Goal: Transaction & Acquisition: Download file/media

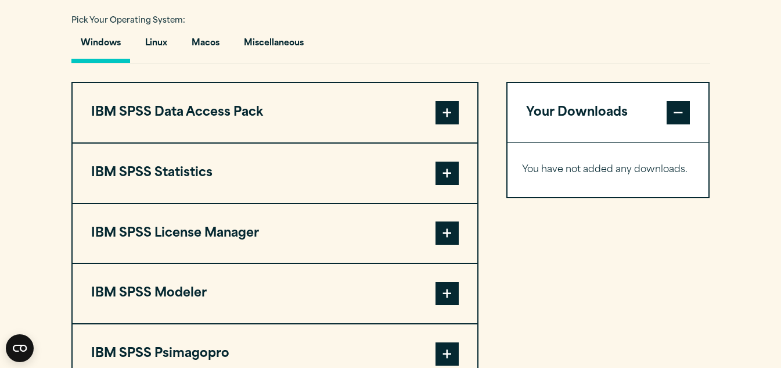
scroll to position [975, 0]
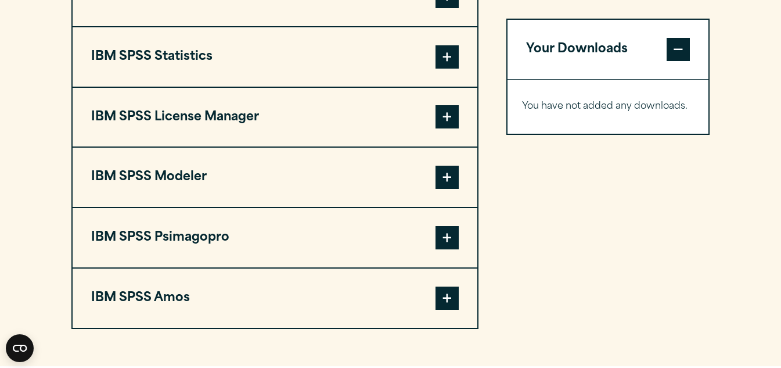
click at [184, 56] on button "IBM SPSS Statistics" at bounding box center [275, 56] width 405 height 59
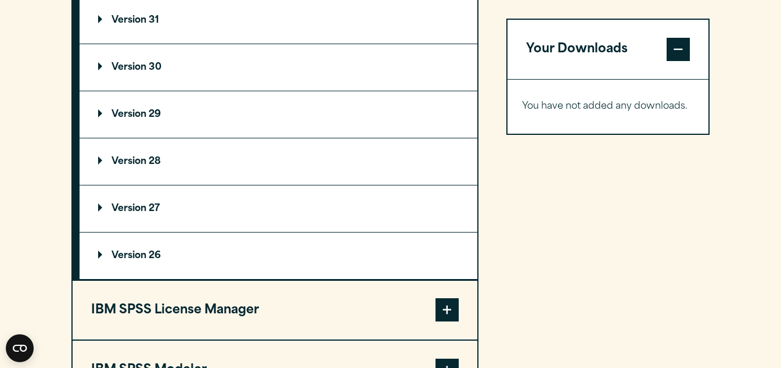
scroll to position [1091, 0]
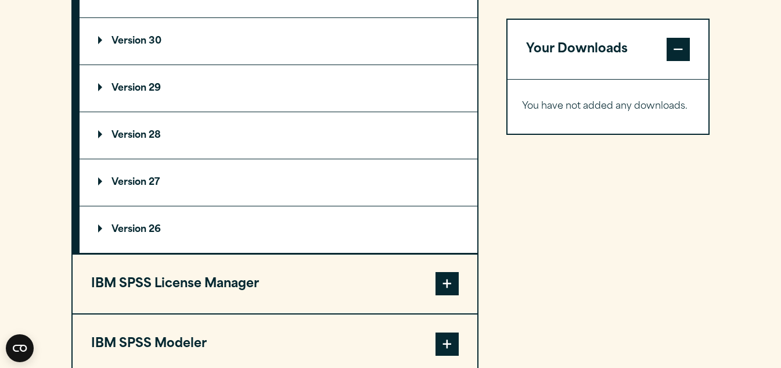
click at [152, 134] on p "Version 28" at bounding box center [129, 135] width 63 height 9
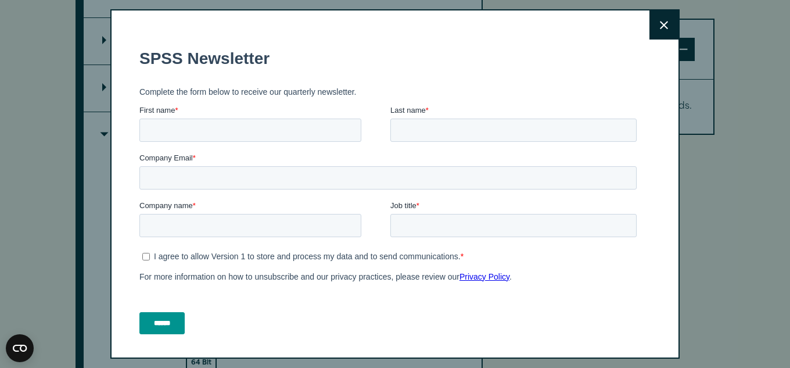
click at [660, 27] on icon at bounding box center [664, 25] width 8 height 9
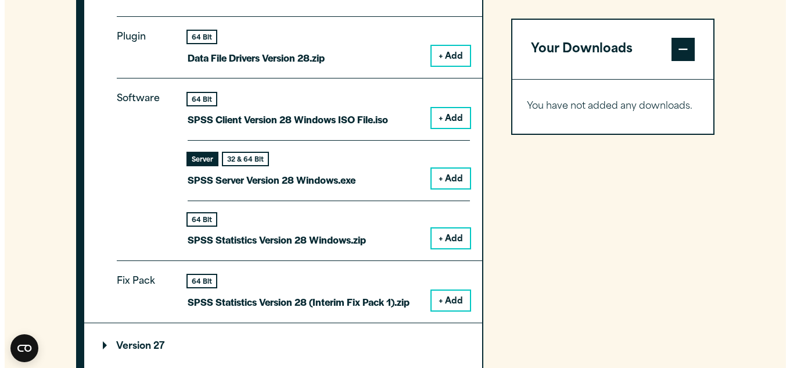
scroll to position [1207, 0]
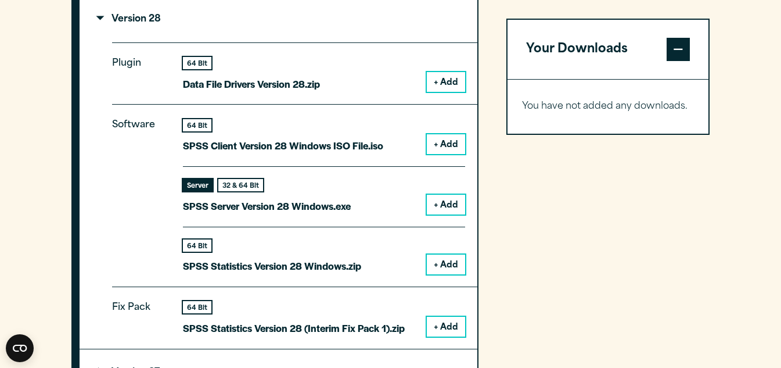
click at [451, 206] on button "+ Add" at bounding box center [446, 205] width 38 height 20
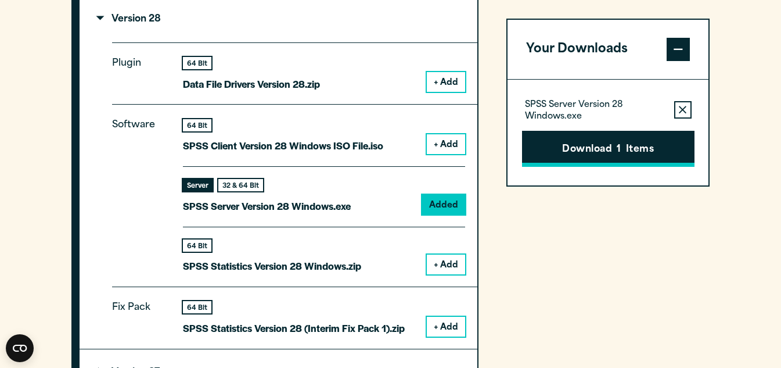
click at [595, 150] on button "Download 1 Items" at bounding box center [608, 149] width 172 height 36
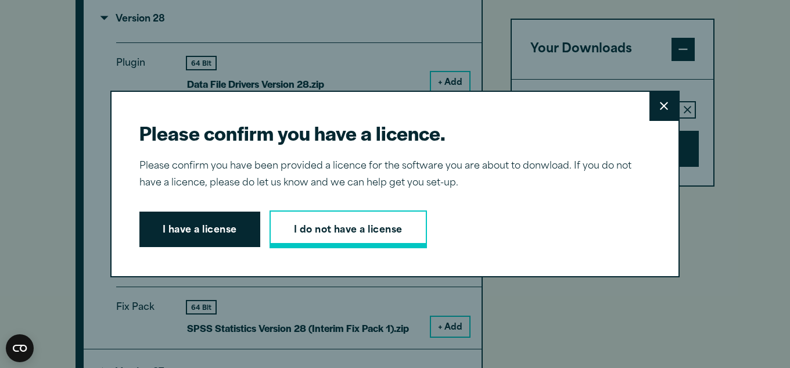
click at [348, 227] on link "I do not have a license" at bounding box center [347, 229] width 157 height 38
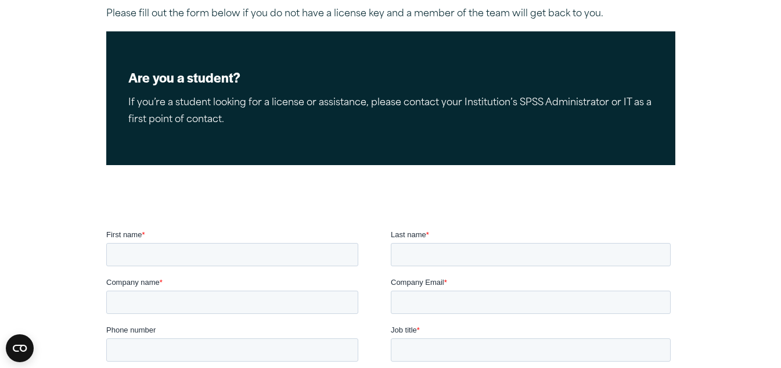
scroll to position [232, 0]
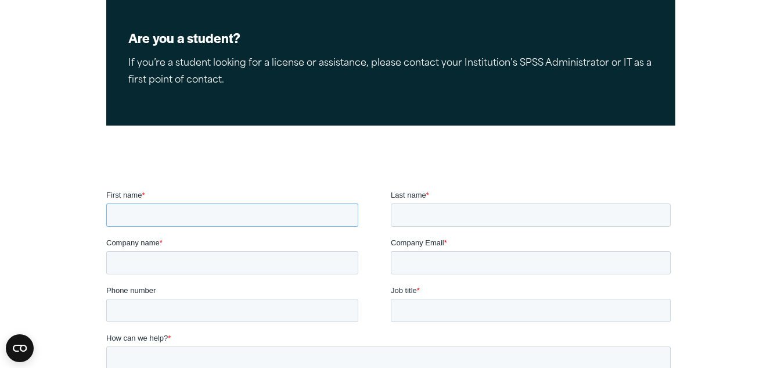
click at [147, 213] on input "First name *" at bounding box center [232, 214] width 252 height 23
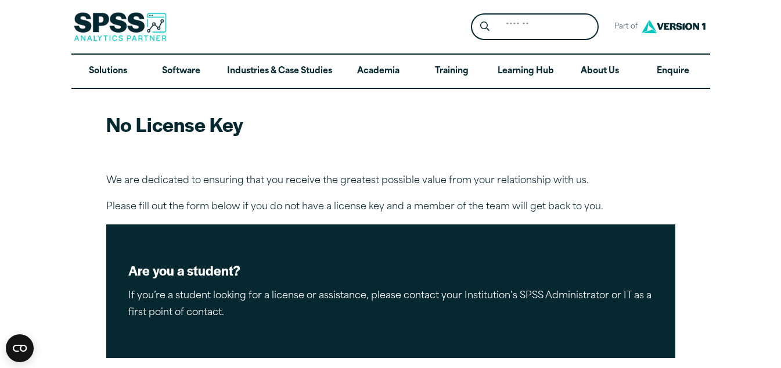
scroll to position [116, 0]
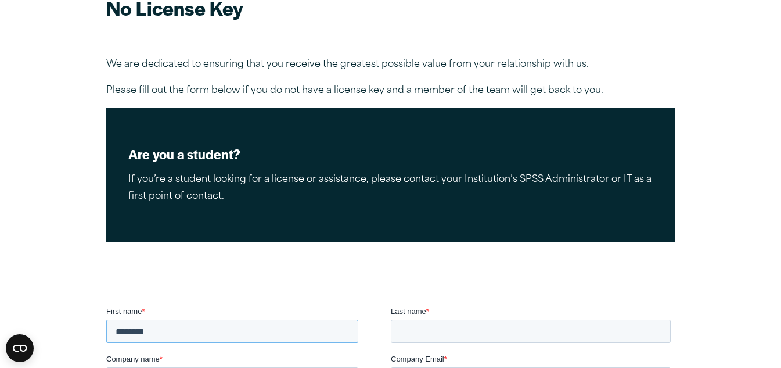
type input "*******"
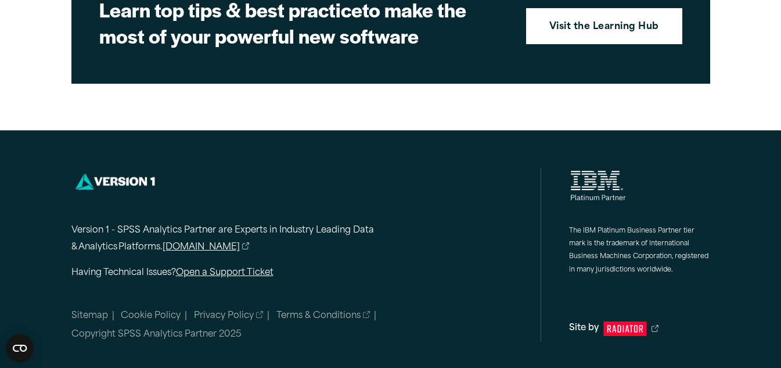
scroll to position [1904, 0]
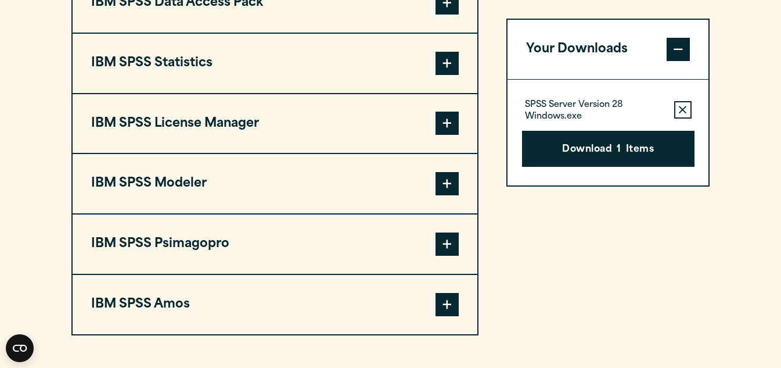
scroll to position [929, 0]
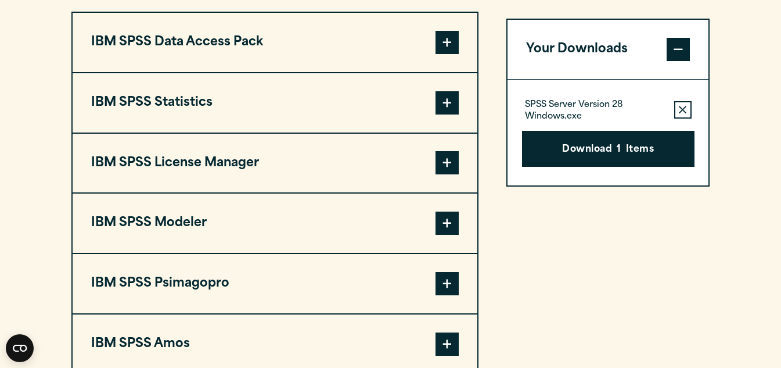
click at [186, 98] on button "IBM SPSS Statistics" at bounding box center [275, 102] width 405 height 59
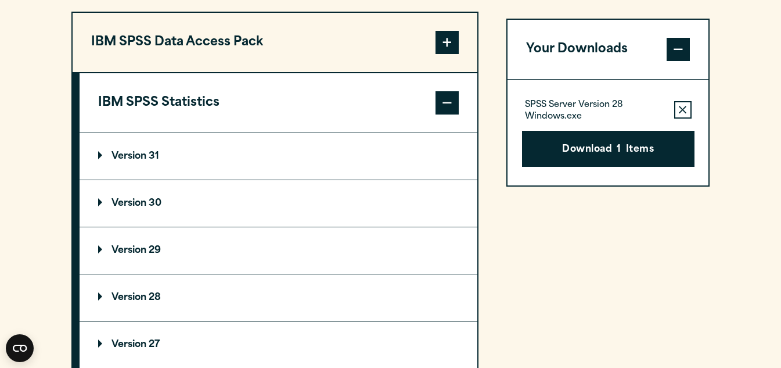
click at [159, 297] on p "Version 28" at bounding box center [129, 297] width 63 height 9
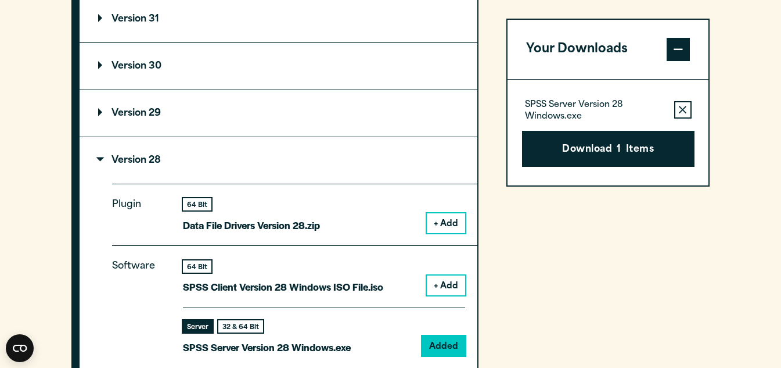
scroll to position [1162, 0]
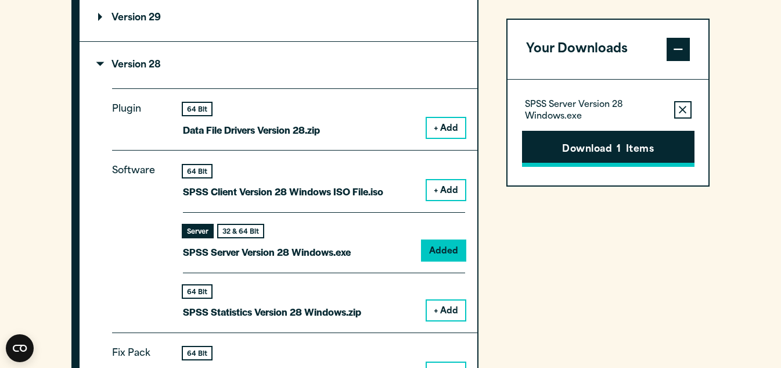
click at [612, 150] on button "Download 1 Items" at bounding box center [608, 149] width 172 height 36
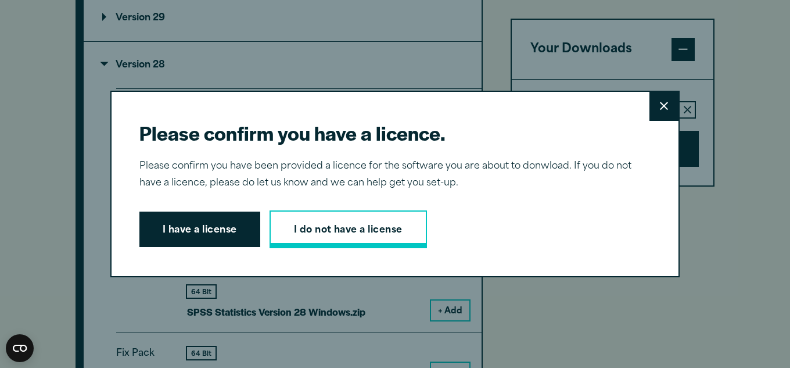
click at [338, 229] on link "I do not have a license" at bounding box center [347, 229] width 157 height 38
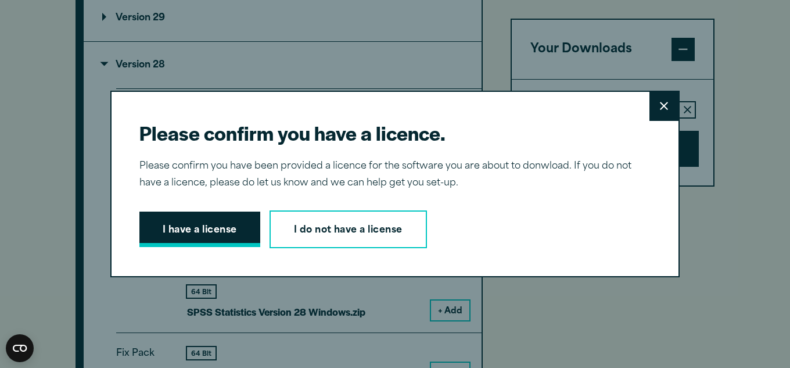
click at [235, 225] on button "I have a license" at bounding box center [199, 229] width 121 height 36
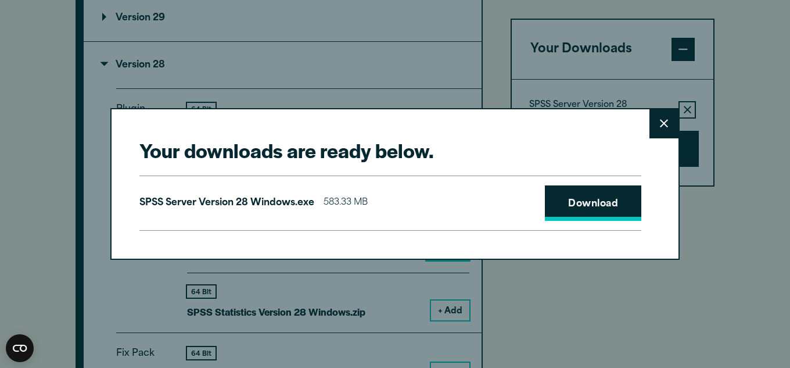
click at [581, 207] on link "Download" at bounding box center [593, 203] width 96 height 36
click at [653, 121] on button "Close" at bounding box center [663, 123] width 29 height 29
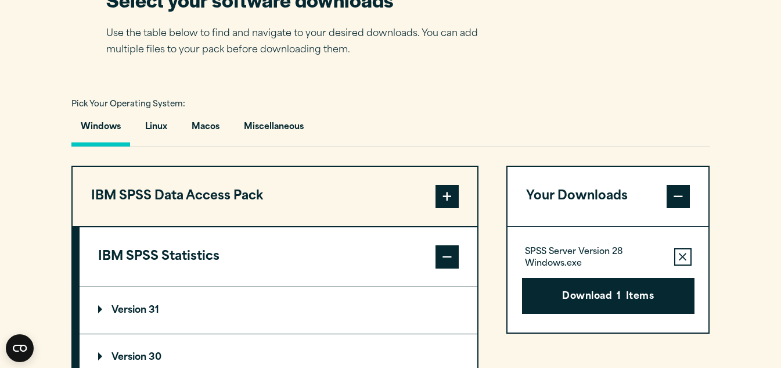
scroll to position [697, 0]
